Goal: Task Accomplishment & Management: Manage account settings

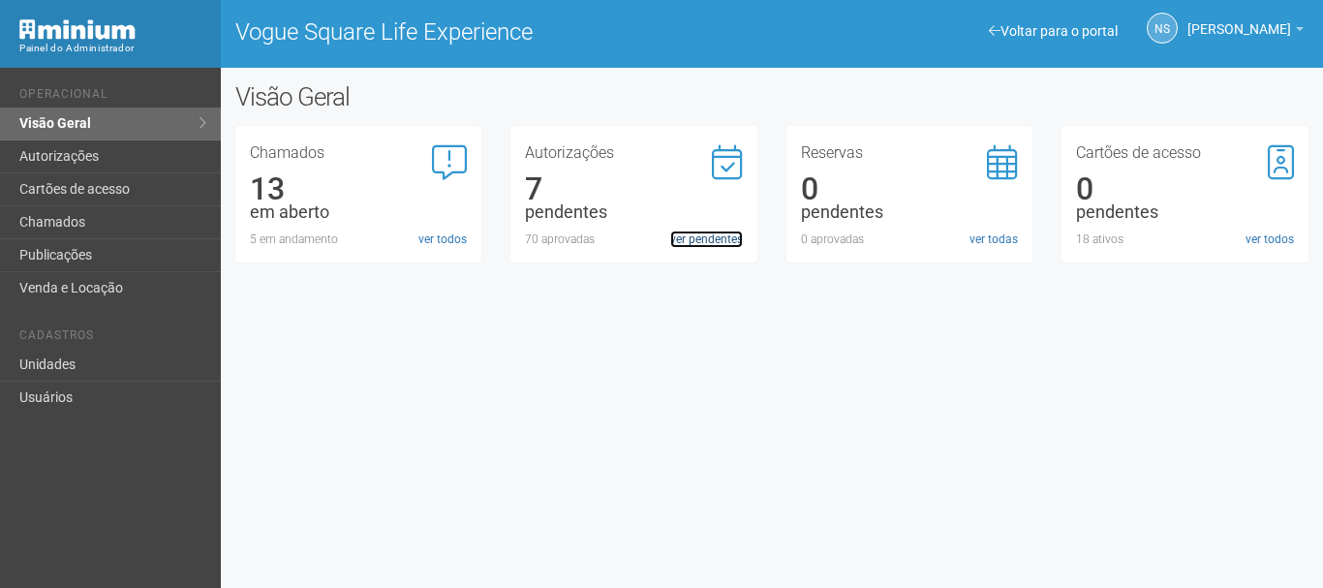
click at [685, 241] on link "ver pendentes" at bounding box center [706, 239] width 73 height 17
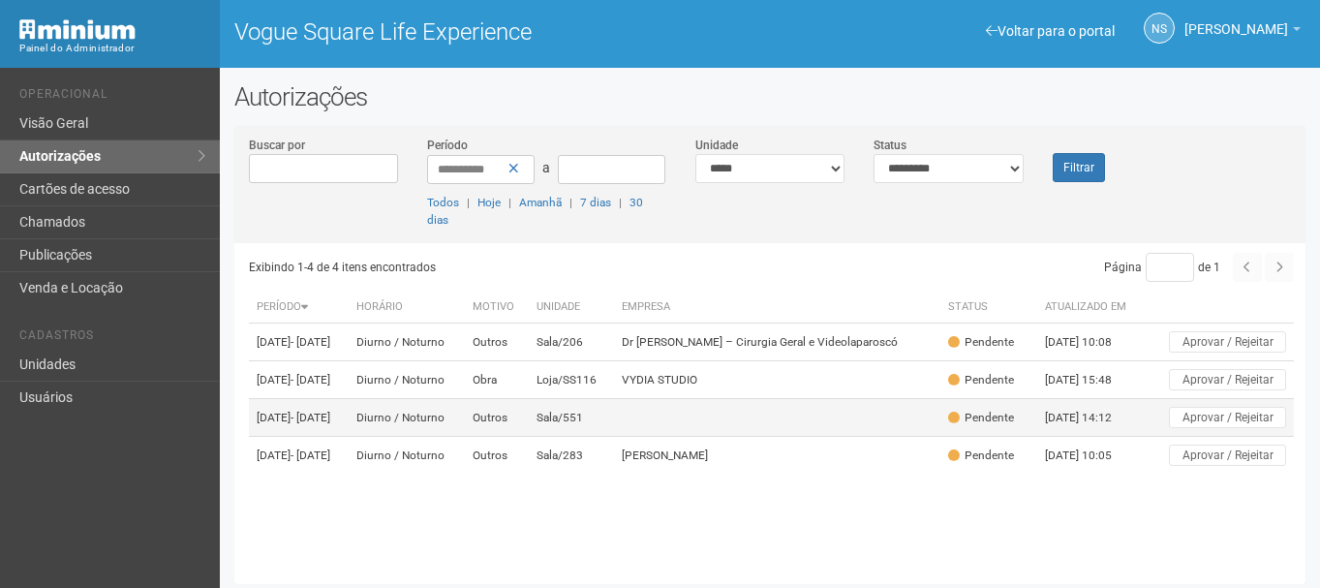
scroll to position [5, 0]
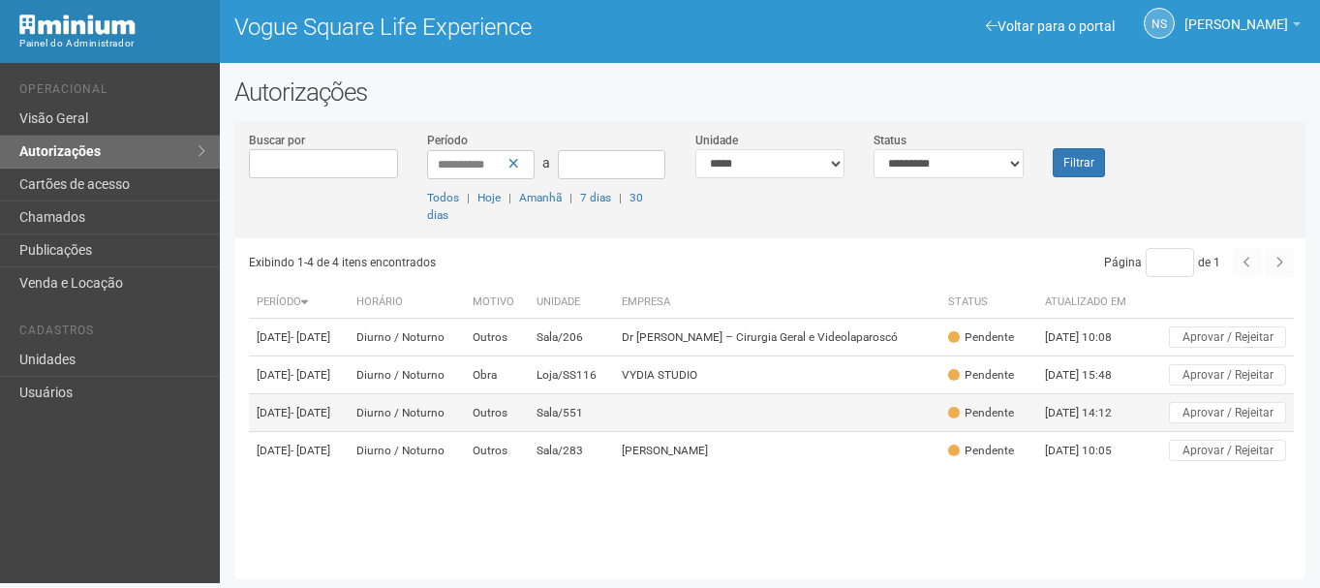
click at [613, 432] on td "Sala/551" at bounding box center [571, 413] width 84 height 38
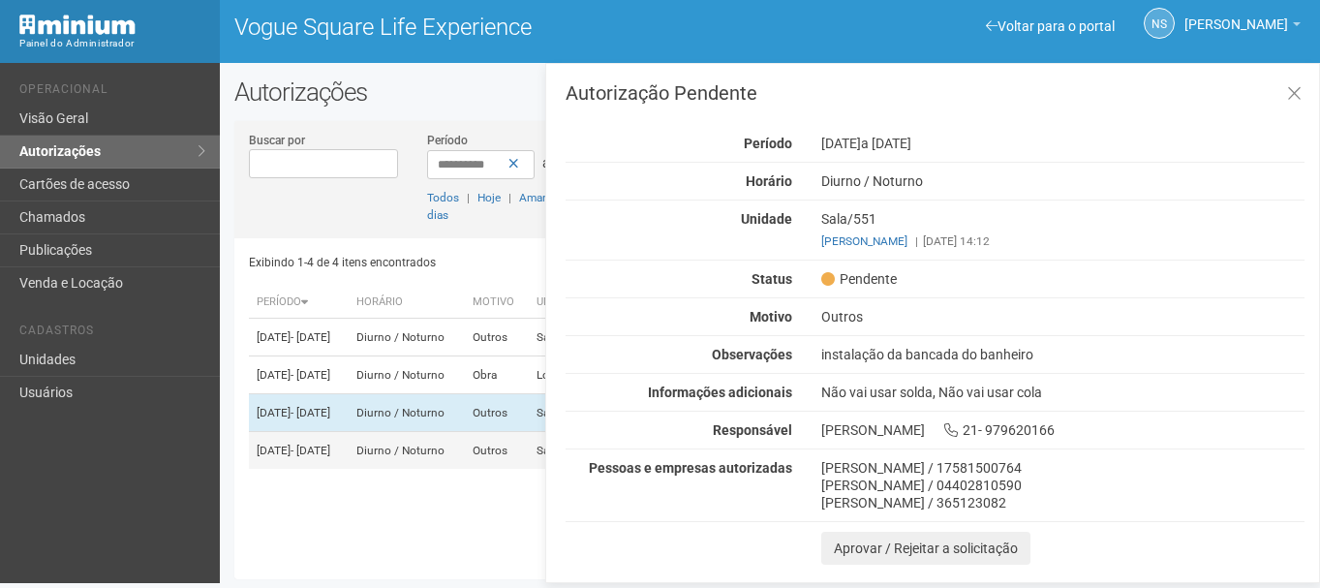
click at [465, 470] on td "Diurno / Noturno" at bounding box center [407, 451] width 116 height 38
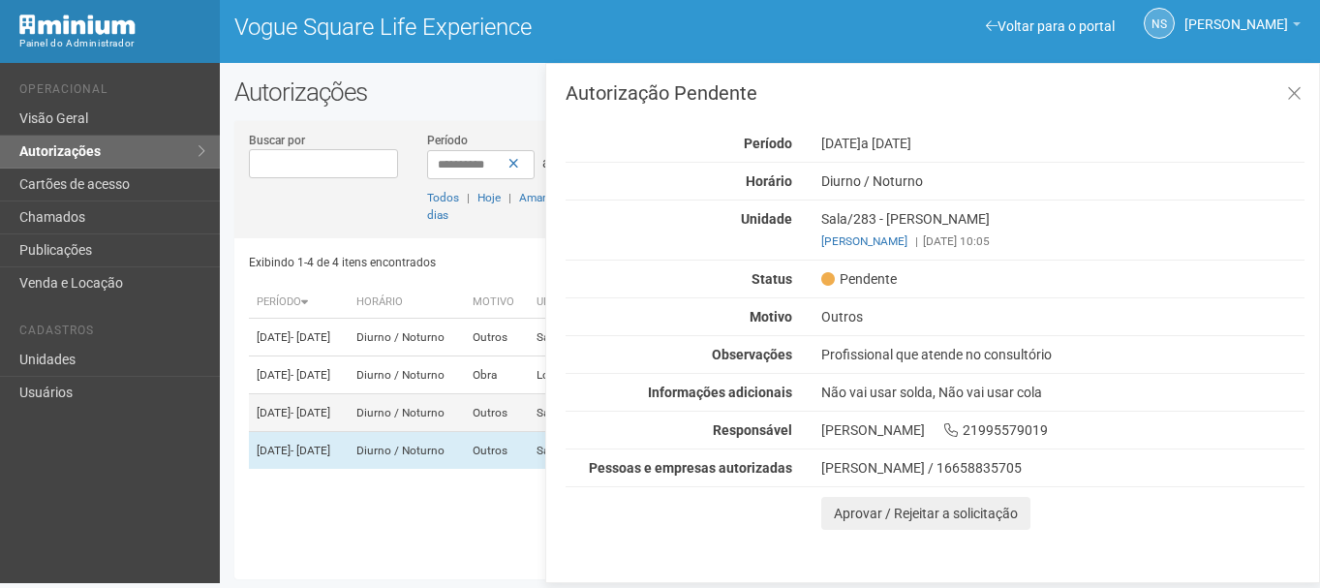
click at [465, 427] on td "Diurno / Noturno" at bounding box center [407, 413] width 116 height 38
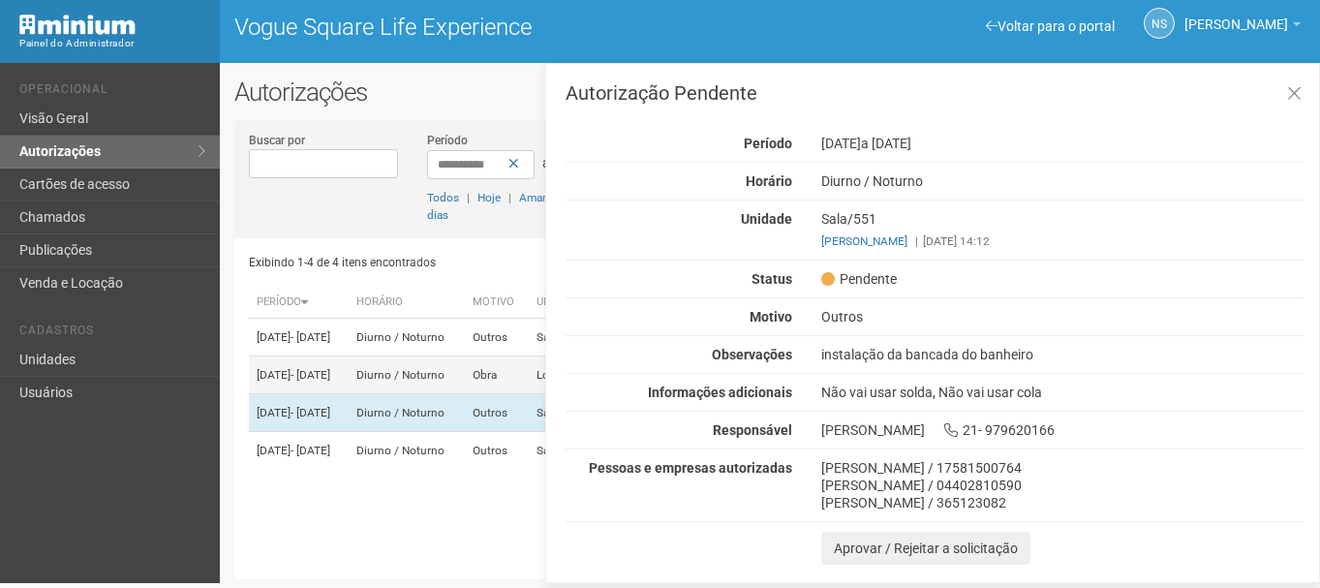
click at [465, 394] on td "Diurno / Noturno" at bounding box center [407, 375] width 116 height 38
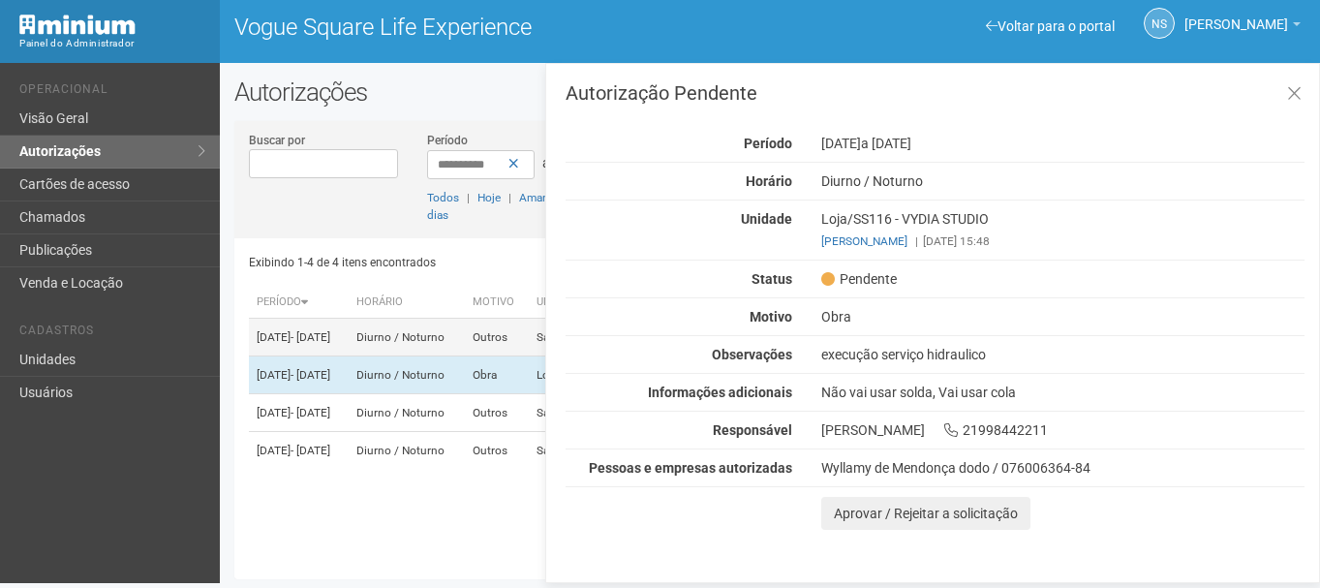
click at [465, 353] on td "Diurno / Noturno" at bounding box center [407, 338] width 116 height 38
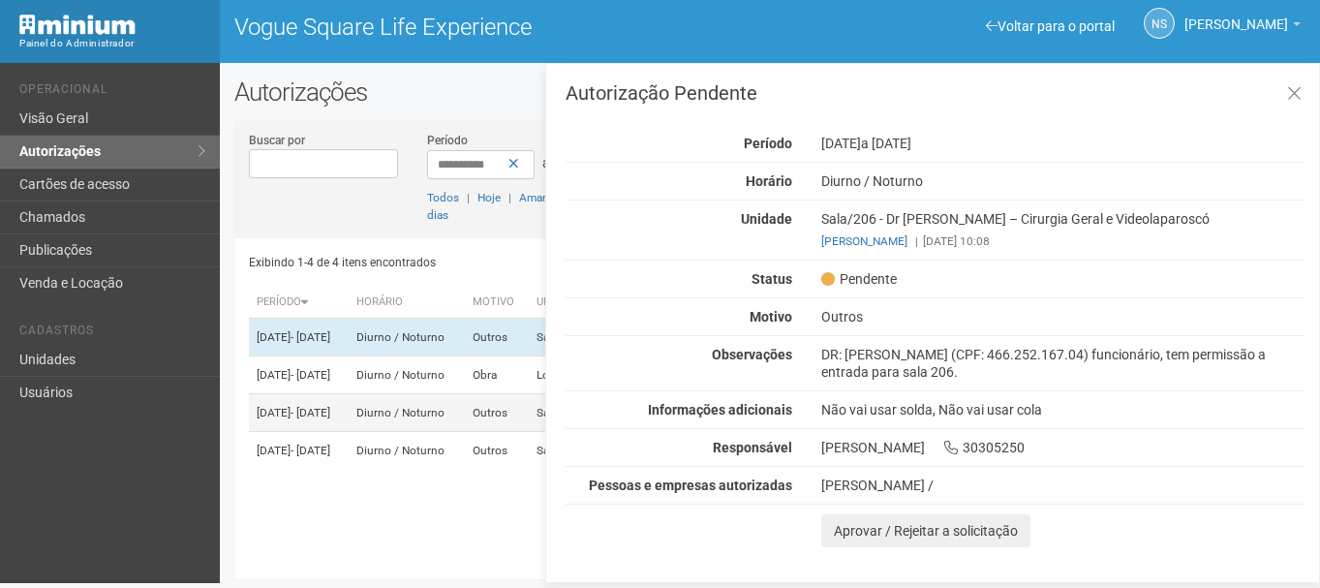
click at [465, 432] on td "Diurno / Noturno" at bounding box center [407, 413] width 116 height 38
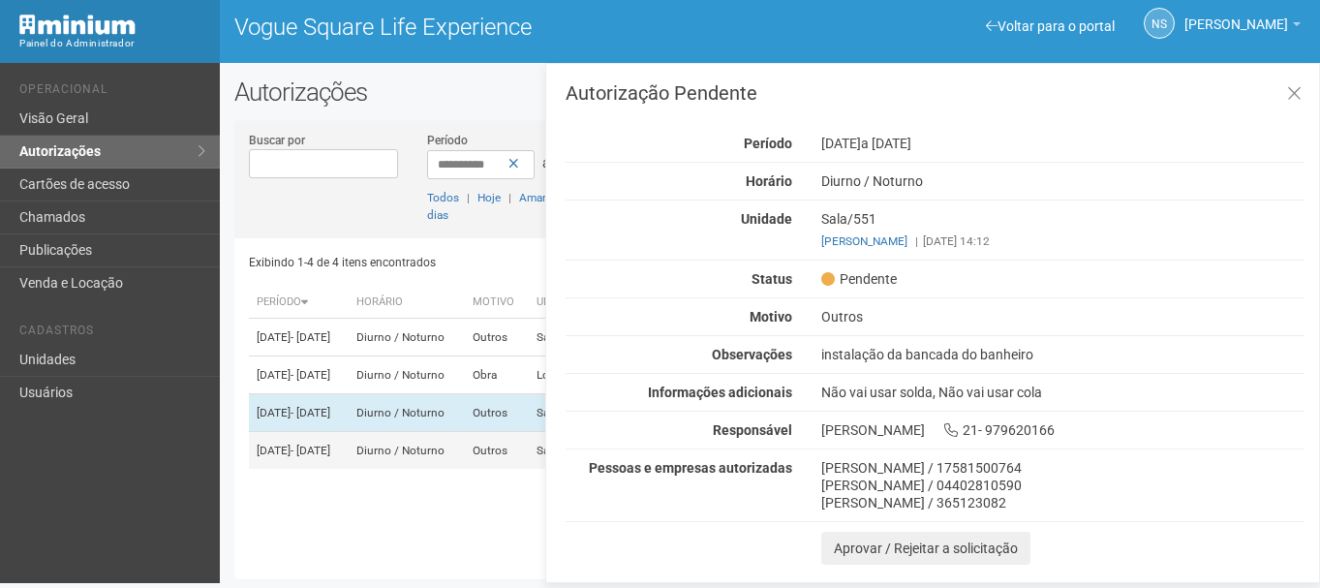
click at [465, 470] on td "Diurno / Noturno" at bounding box center [407, 451] width 116 height 38
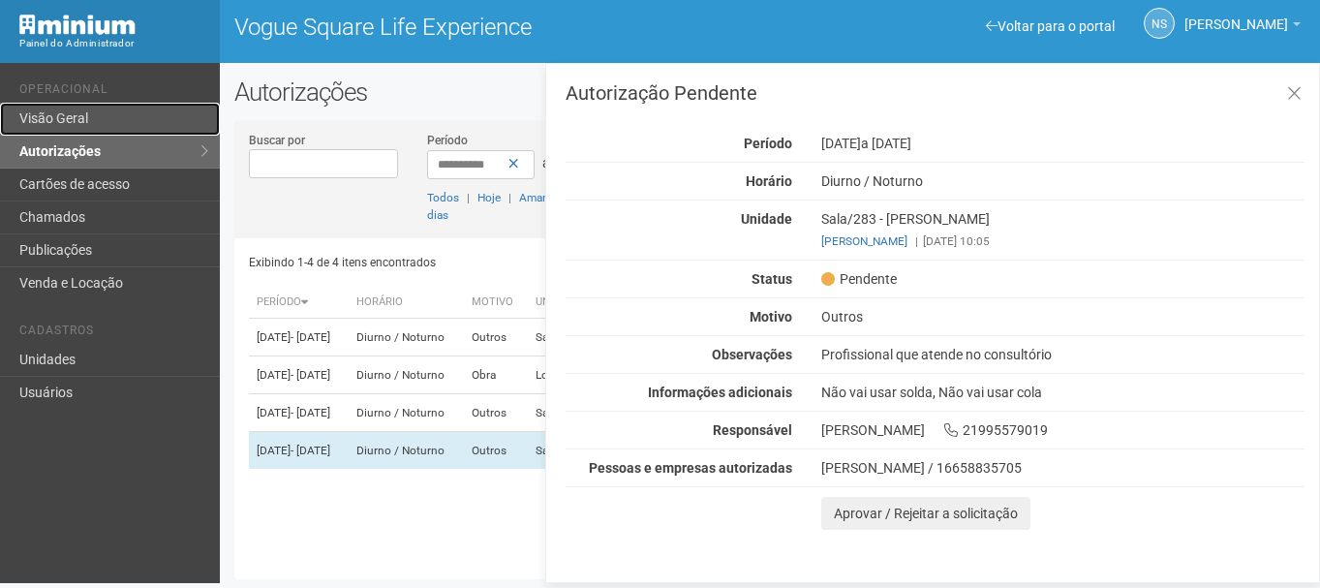
click at [88, 120] on link "Visão Geral" at bounding box center [110, 119] width 220 height 33
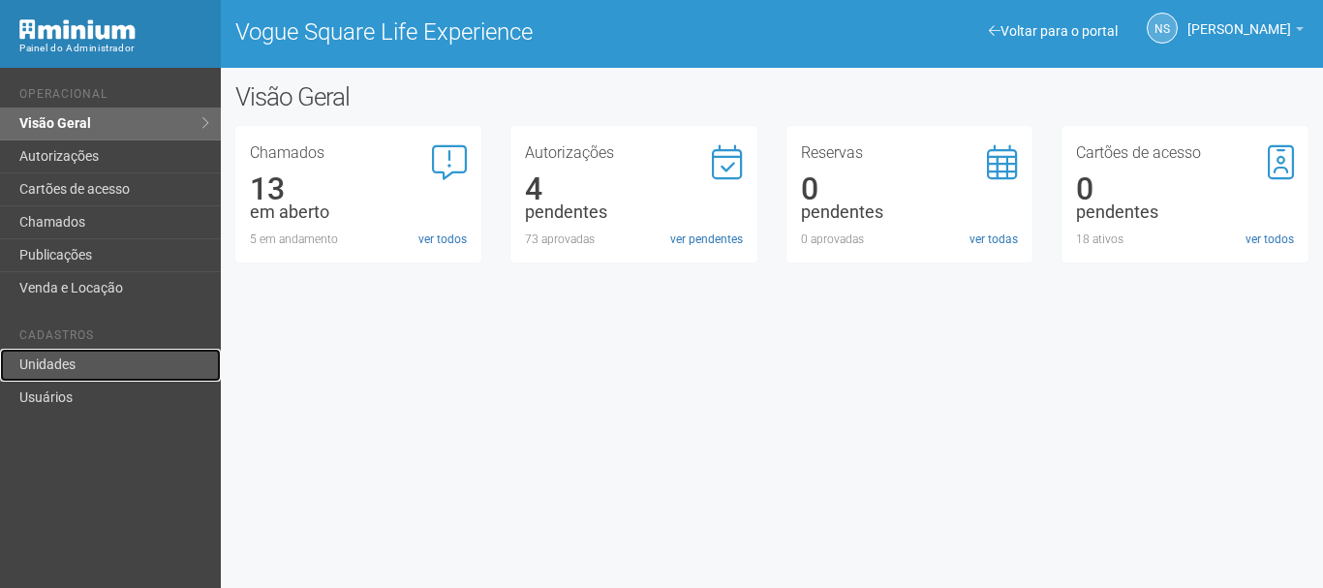
click at [139, 353] on link "Unidades" at bounding box center [110, 365] width 221 height 33
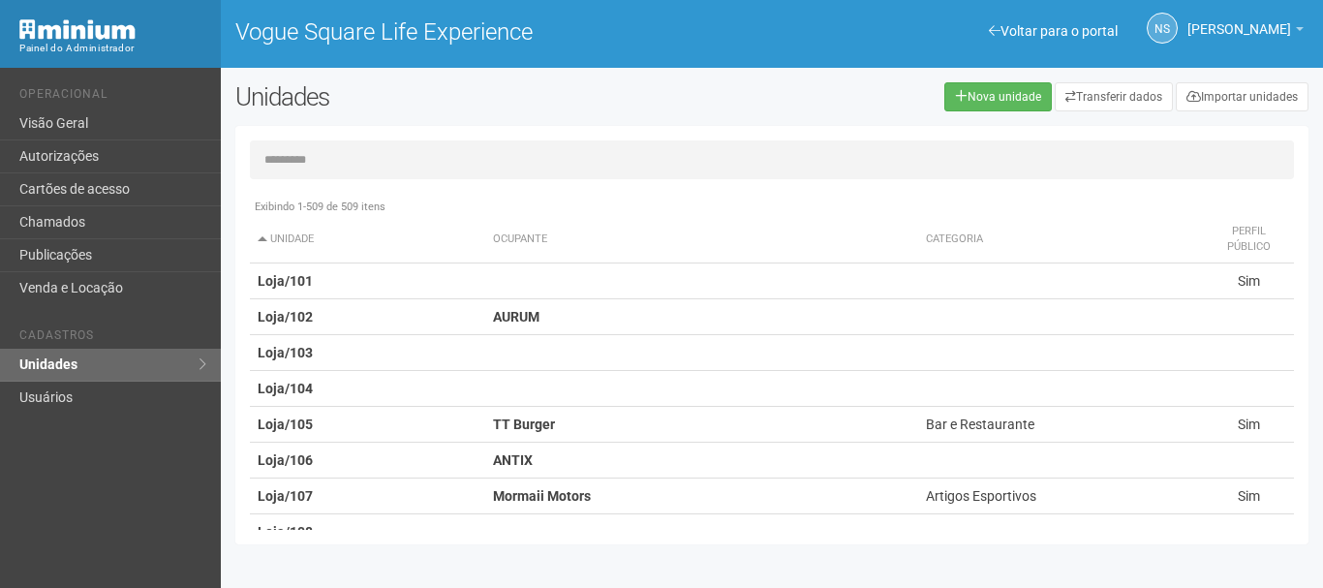
click at [501, 124] on div "Unidades" at bounding box center [450, 104] width 459 height 44
